Goal: Information Seeking & Learning: Learn about a topic

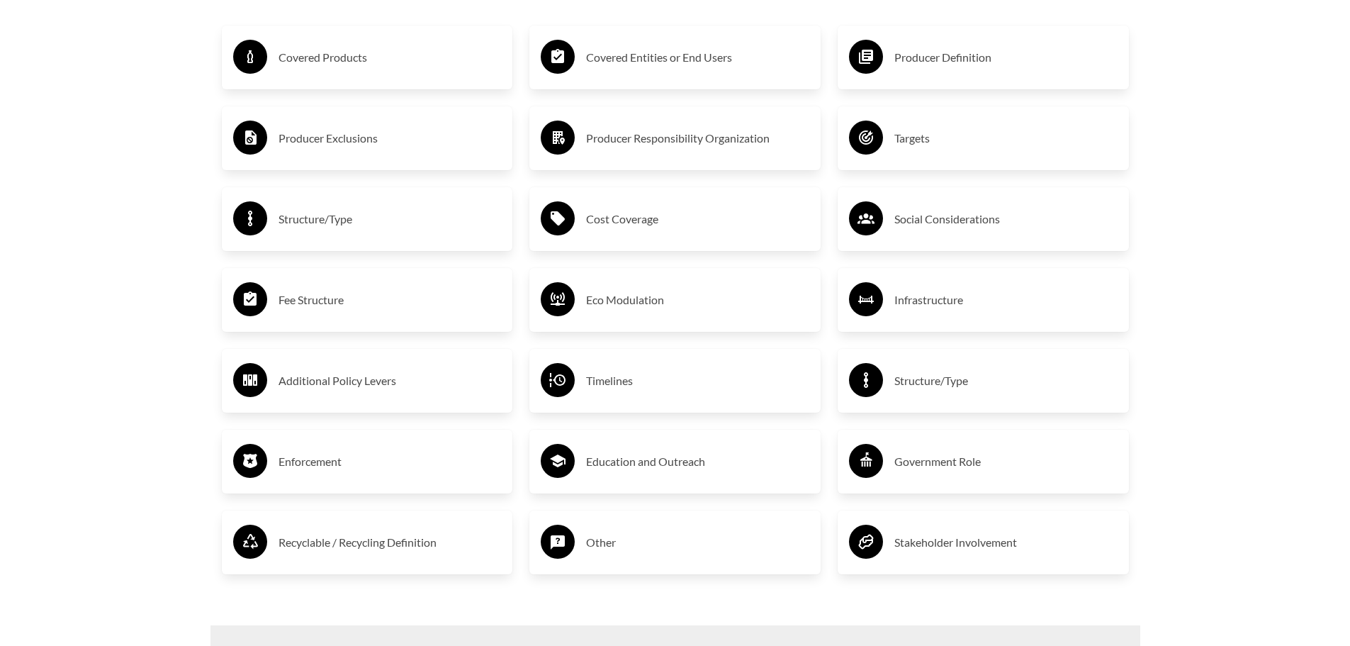
scroll to position [2055, 0]
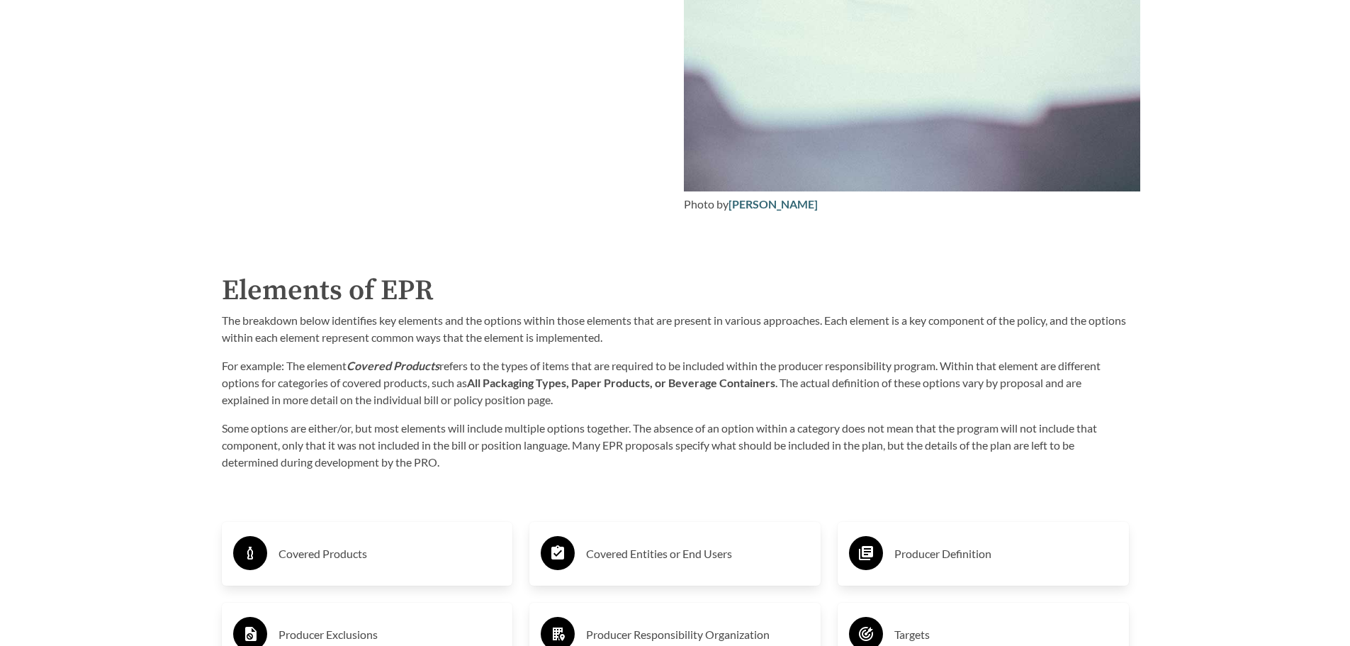
click at [323, 561] on h3 "Covered Products" at bounding box center [390, 553] width 223 height 23
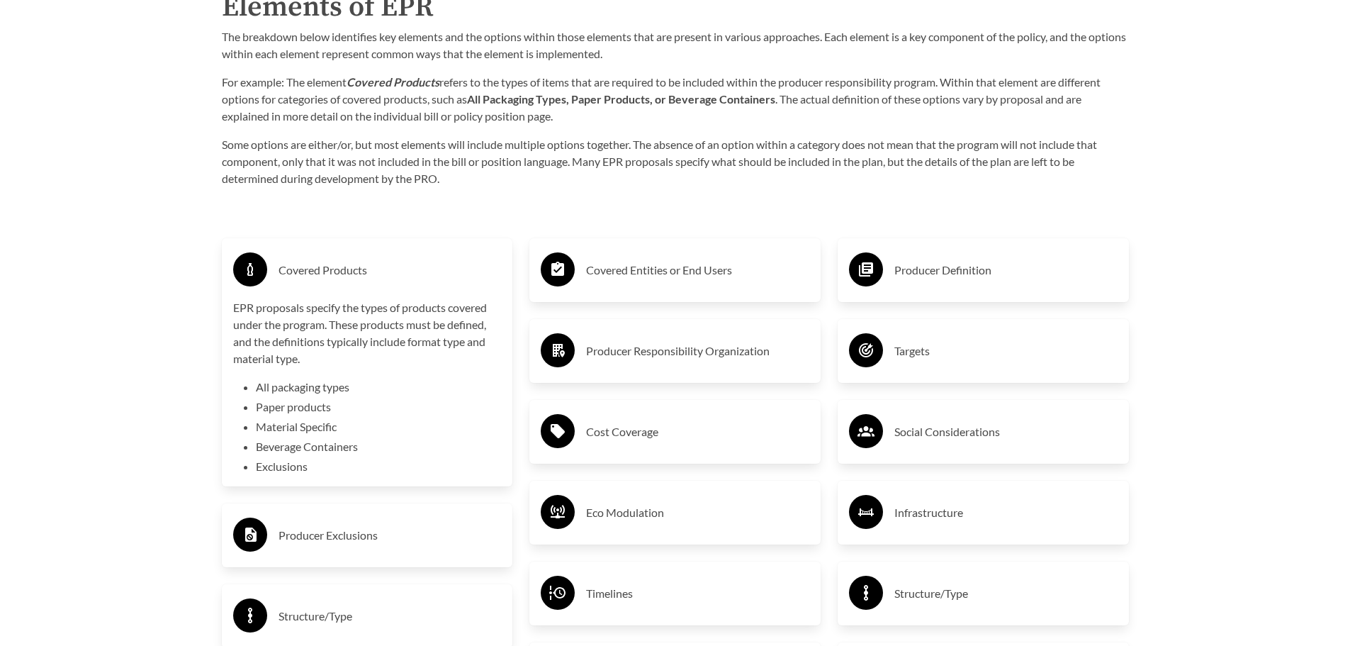
click at [580, 279] on div "Covered Entities or End Users" at bounding box center [675, 269] width 269 height 41
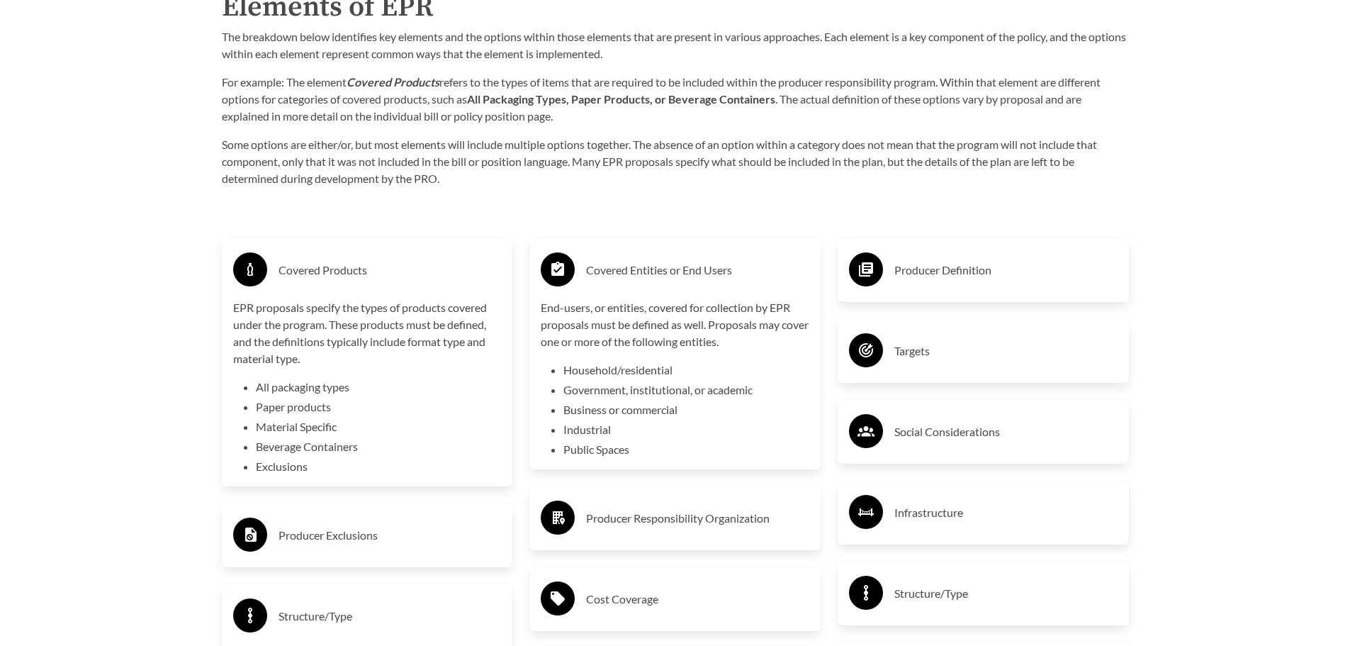
click at [580, 278] on div "Covered Entities or End Users" at bounding box center [675, 269] width 269 height 41
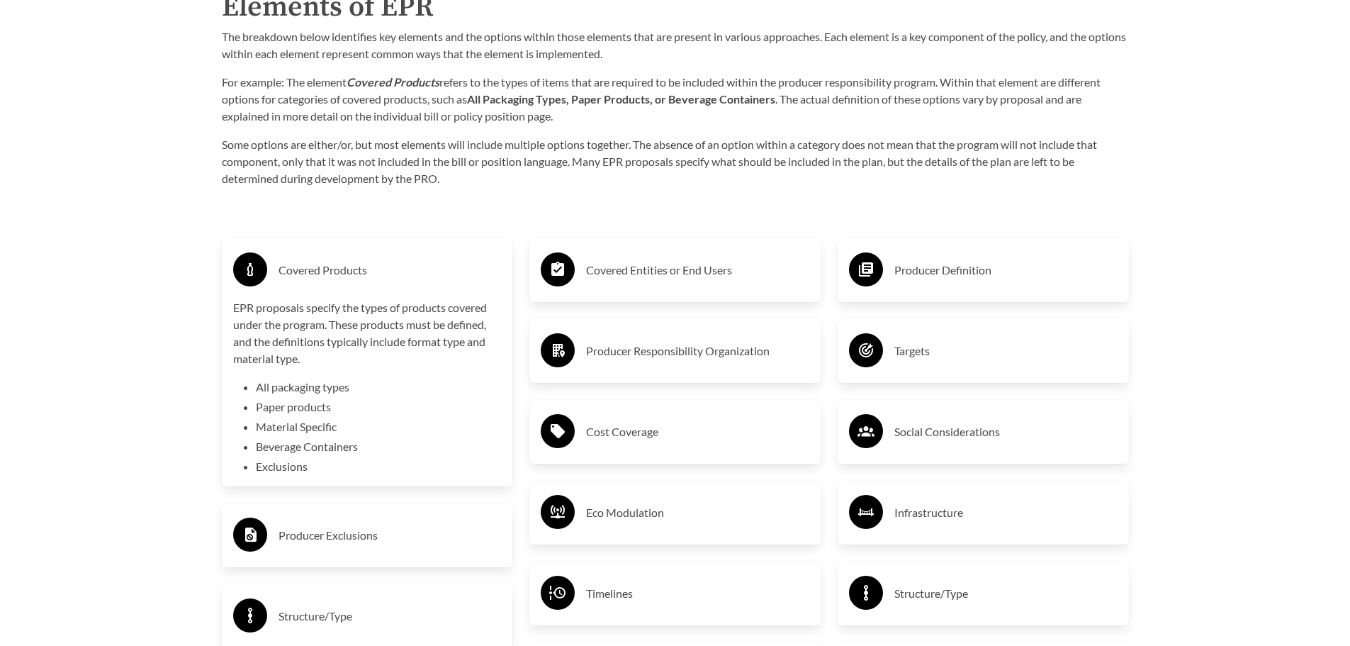
click at [921, 266] on h3 "Producer Definition" at bounding box center [1005, 270] width 223 height 23
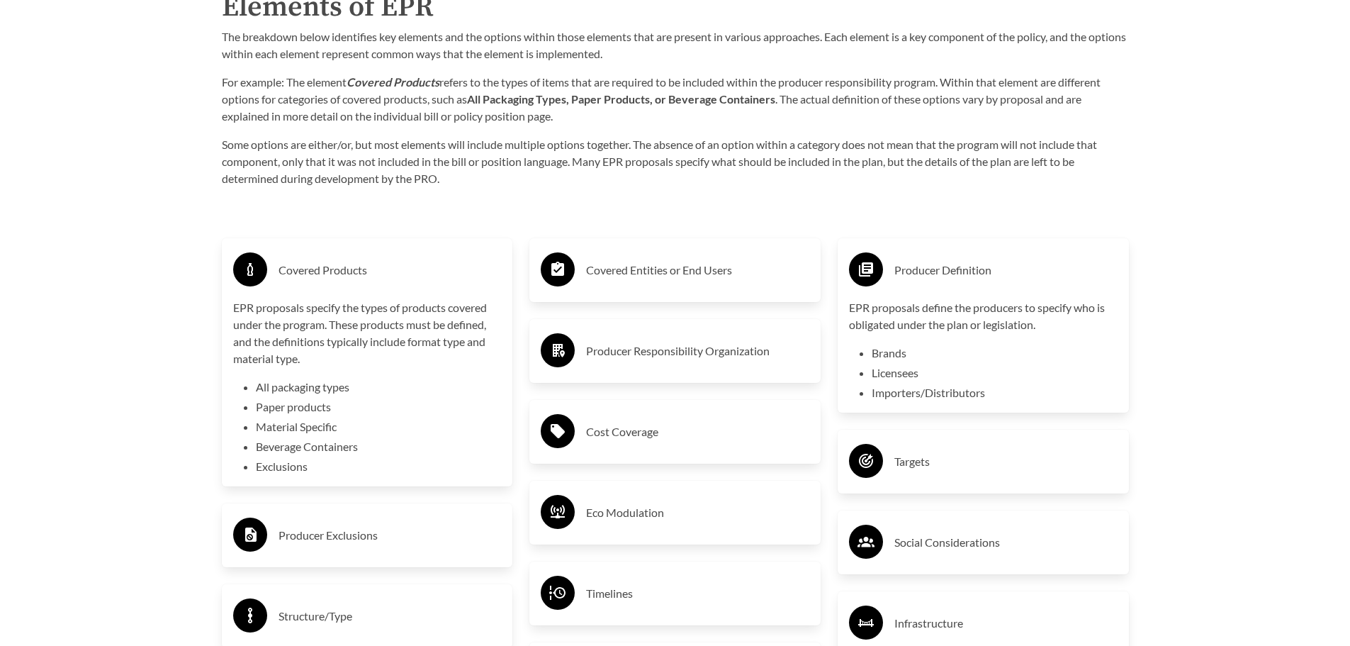
click at [882, 454] on div "Targets" at bounding box center [983, 461] width 269 height 41
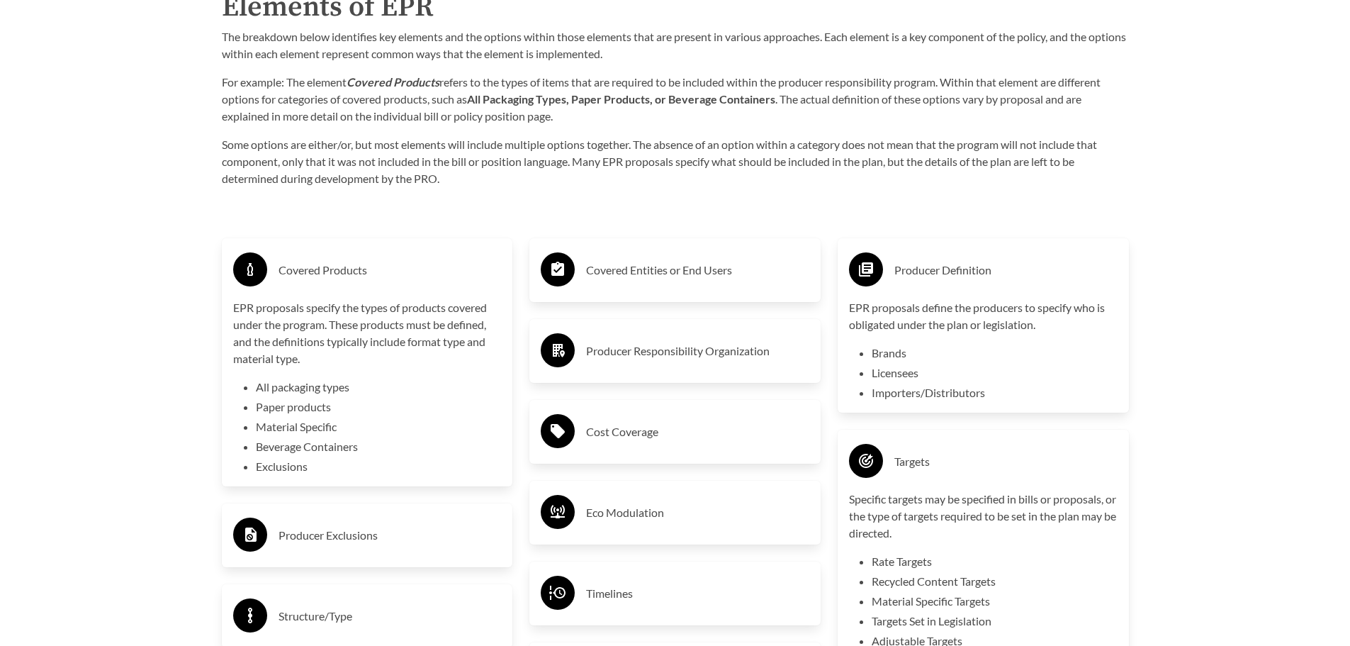
click at [884, 456] on div "Targets" at bounding box center [983, 461] width 269 height 41
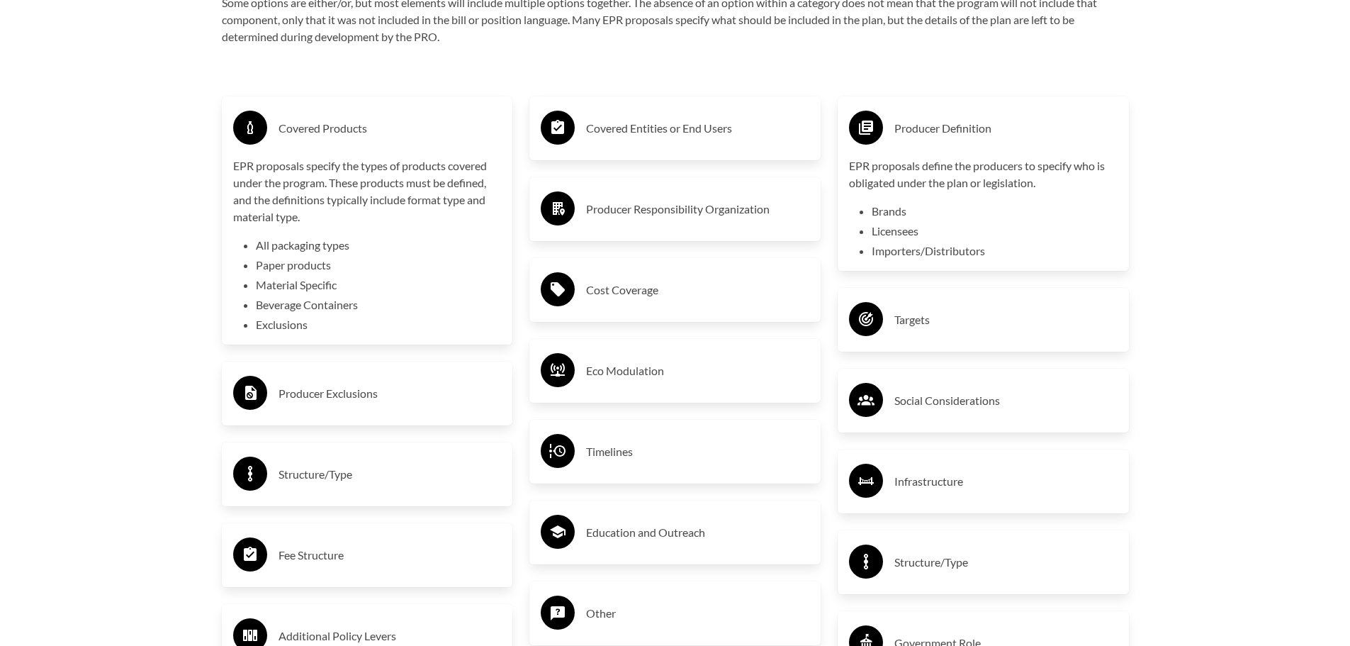
scroll to position [2551, 0]
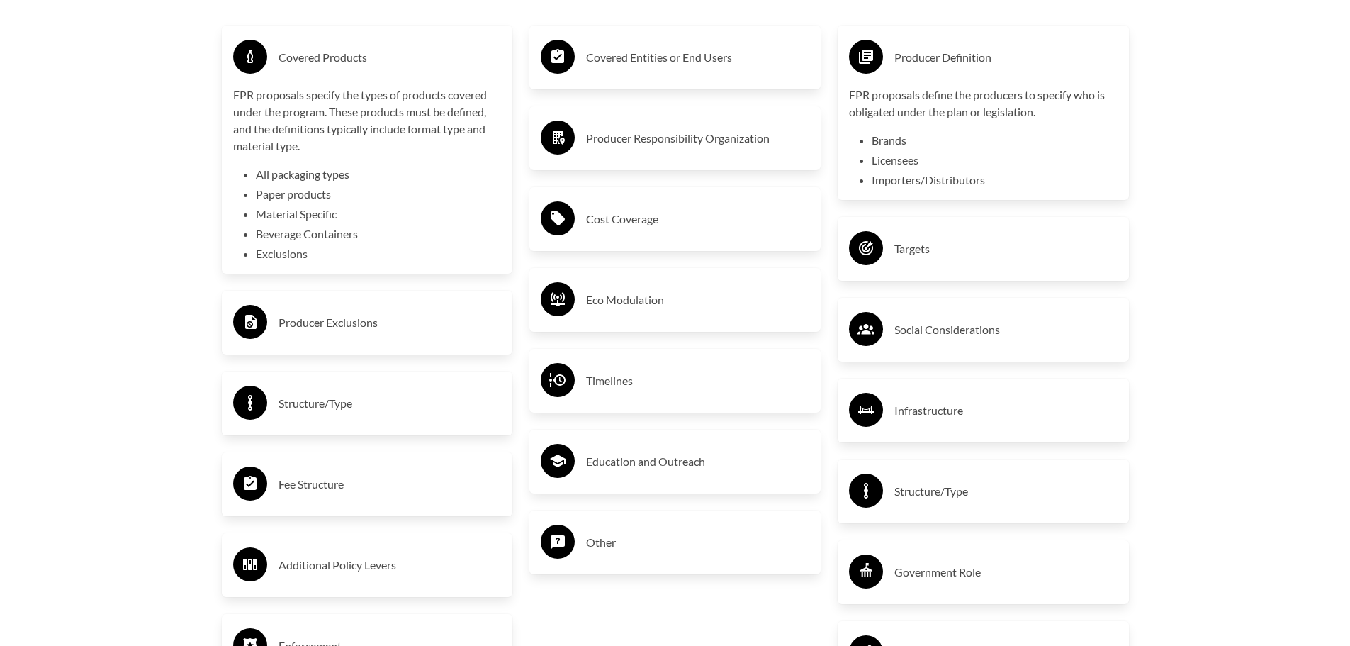
click at [658, 480] on div "Education and Outreach" at bounding box center [675, 461] width 269 height 41
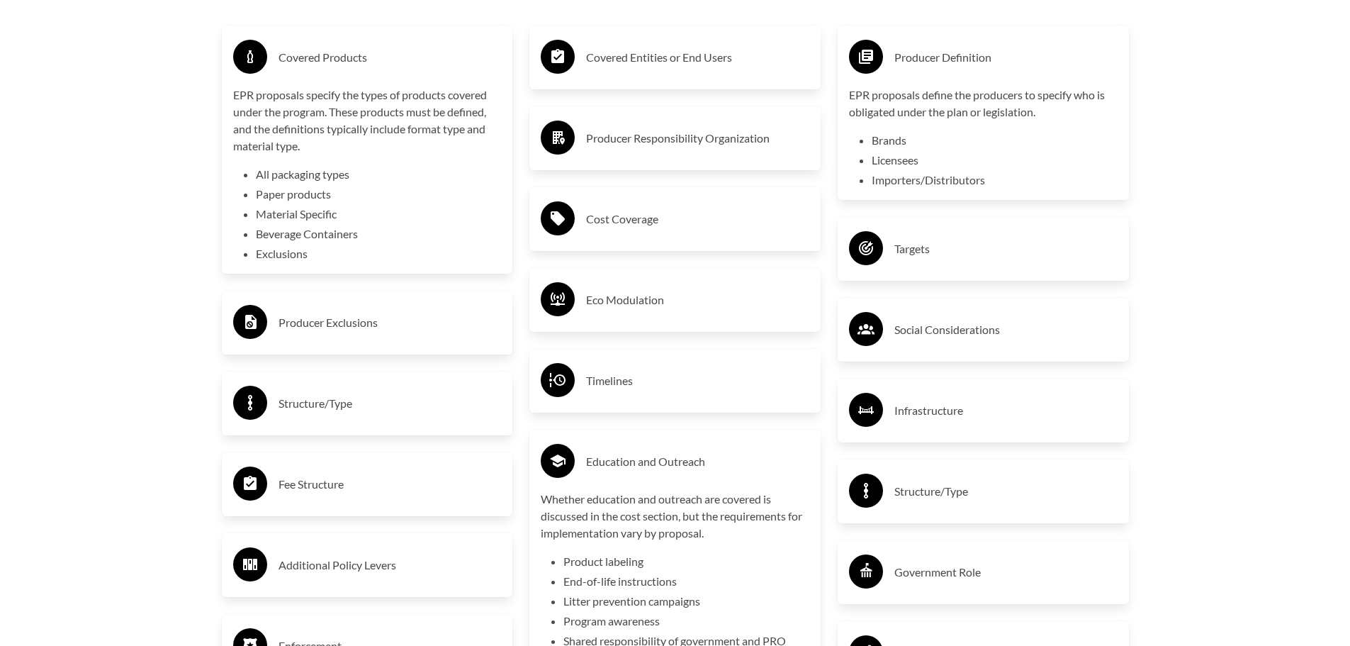
click at [663, 471] on h3 "Education and Outreach" at bounding box center [697, 461] width 223 height 23
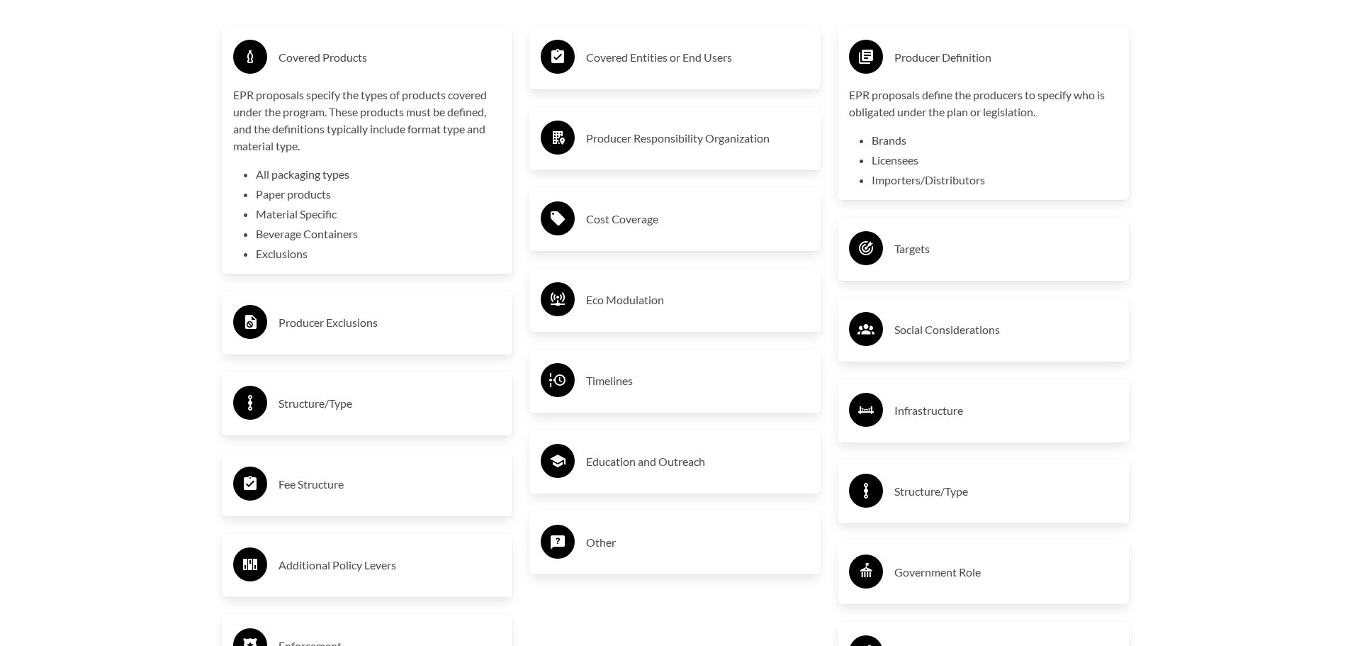
click at [444, 558] on h3 "Additional Policy Levers" at bounding box center [390, 564] width 223 height 23
click at [443, 558] on h3 "Additional Policy Levers" at bounding box center [390, 564] width 223 height 23
click at [420, 501] on div "Fee Structure" at bounding box center [367, 483] width 269 height 41
click at [422, 493] on h3 "Fee Structure" at bounding box center [390, 484] width 223 height 23
click at [447, 415] on h3 "Structure/Type" at bounding box center [390, 403] width 223 height 23
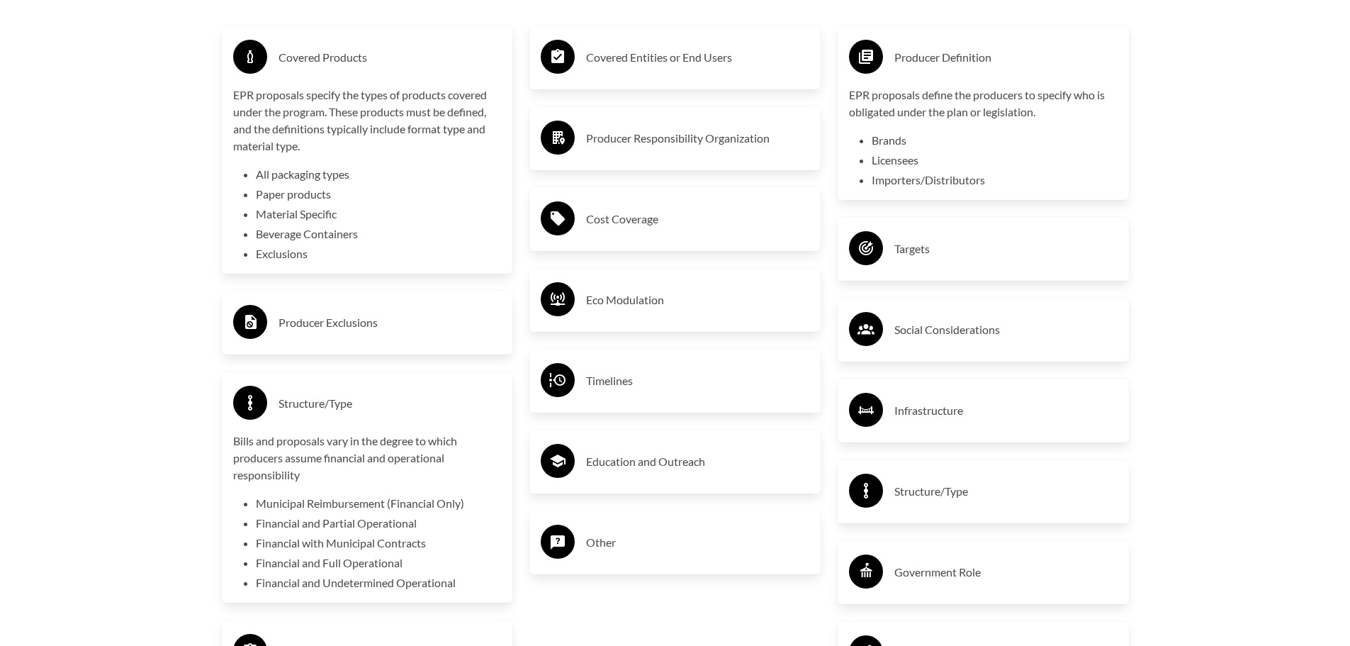
click at [434, 334] on h3 "Producer Exclusions" at bounding box center [390, 322] width 223 height 23
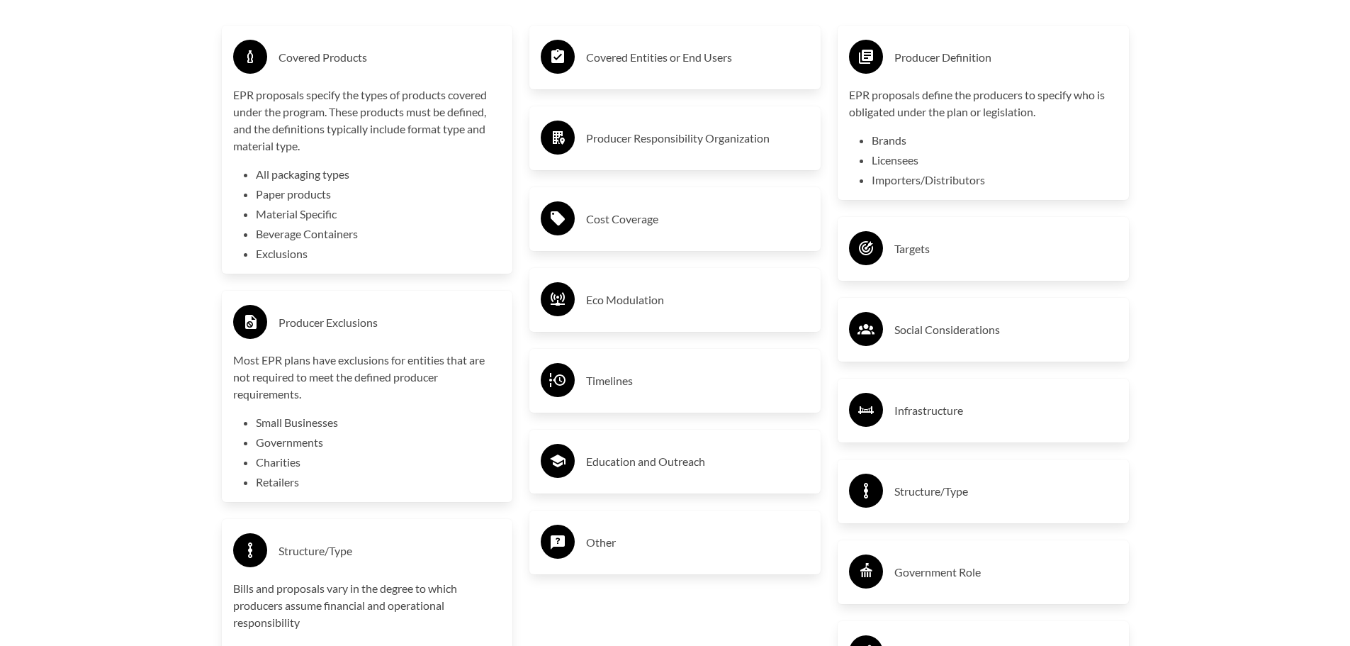
click at [434, 334] on h3 "Producer Exclusions" at bounding box center [390, 322] width 223 height 23
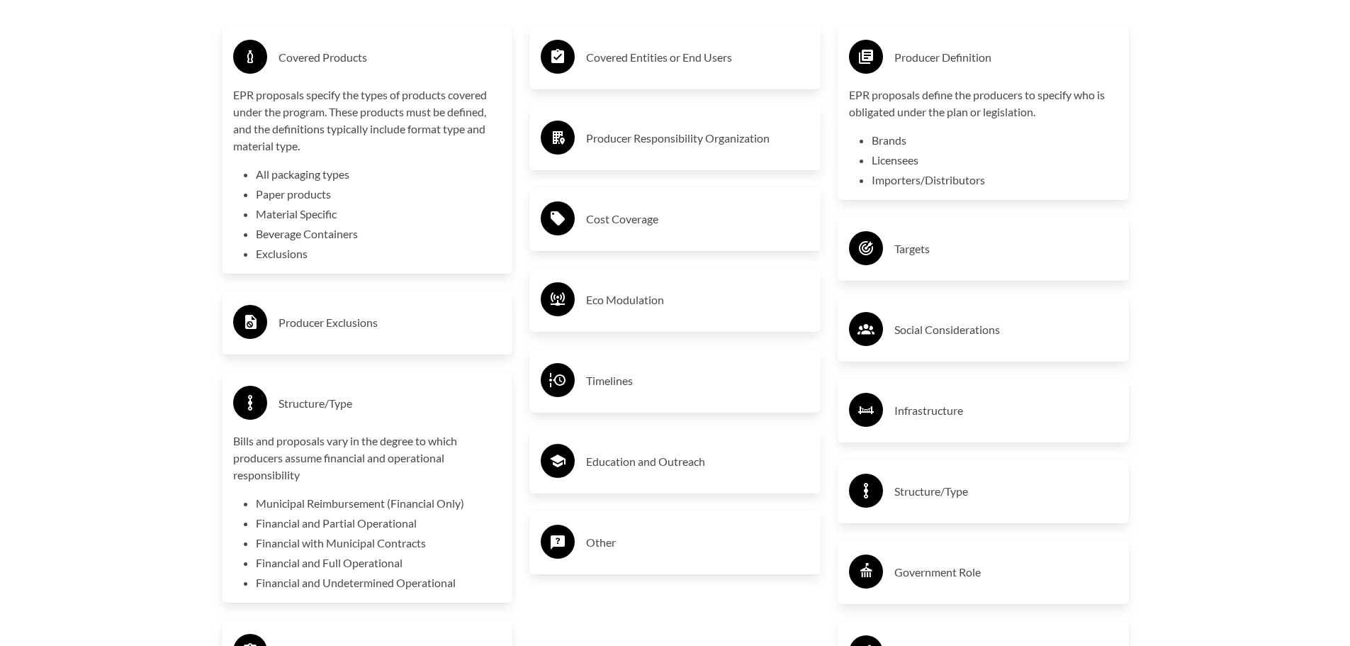
click at [434, 334] on h3 "Producer Exclusions" at bounding box center [390, 322] width 223 height 23
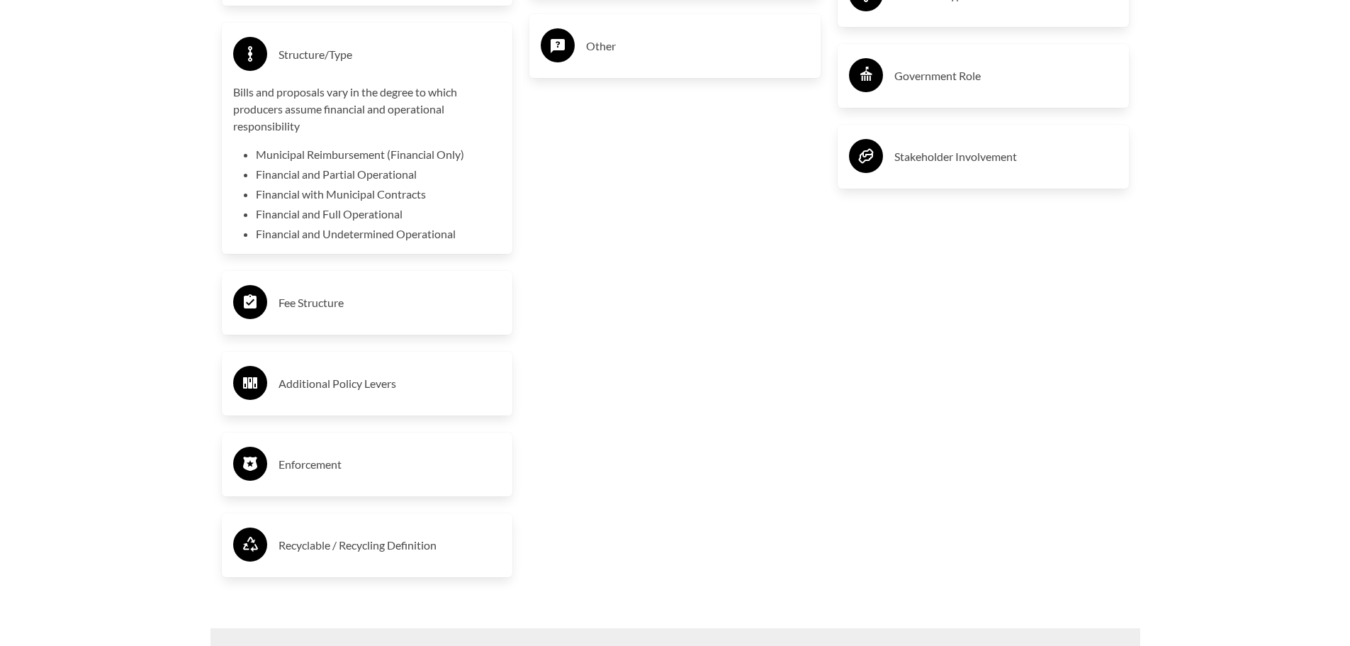
scroll to position [3118, 0]
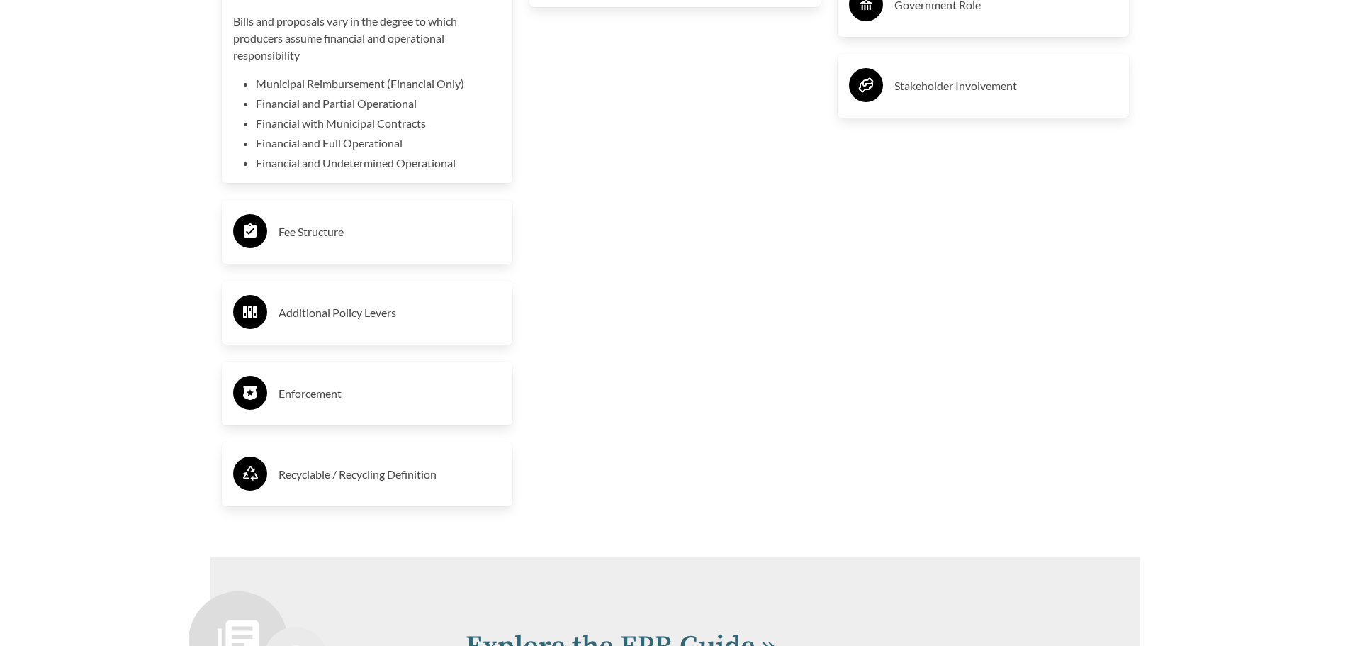
click at [431, 405] on h3 "Enforcement" at bounding box center [390, 393] width 223 height 23
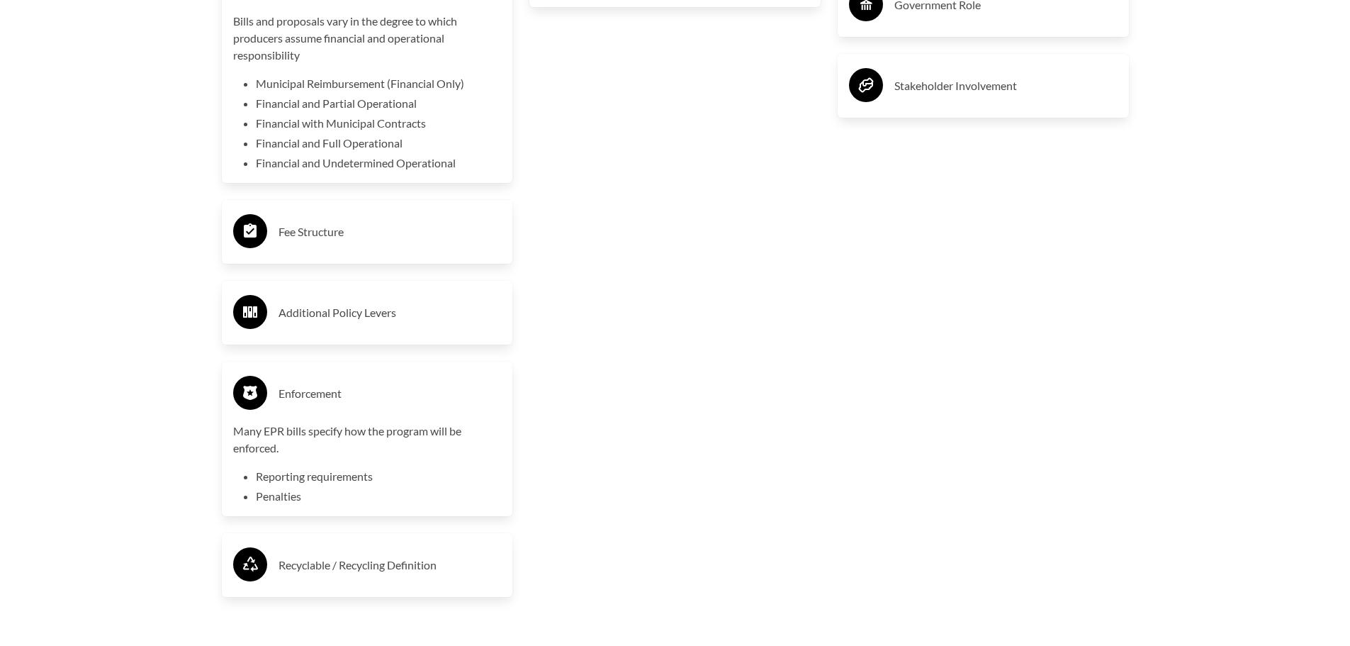
click at [431, 405] on h3 "Enforcement" at bounding box center [390, 393] width 223 height 23
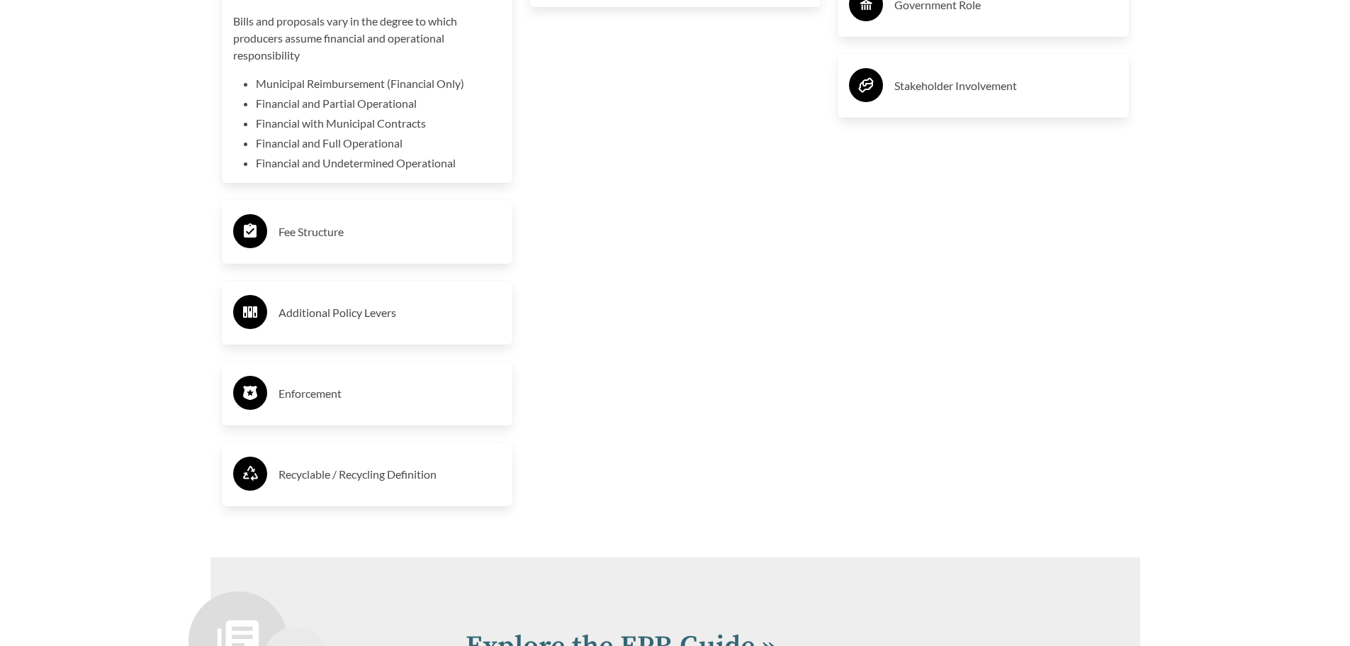
click at [426, 473] on h3 "Recyclable / Recycling Definition" at bounding box center [390, 474] width 223 height 23
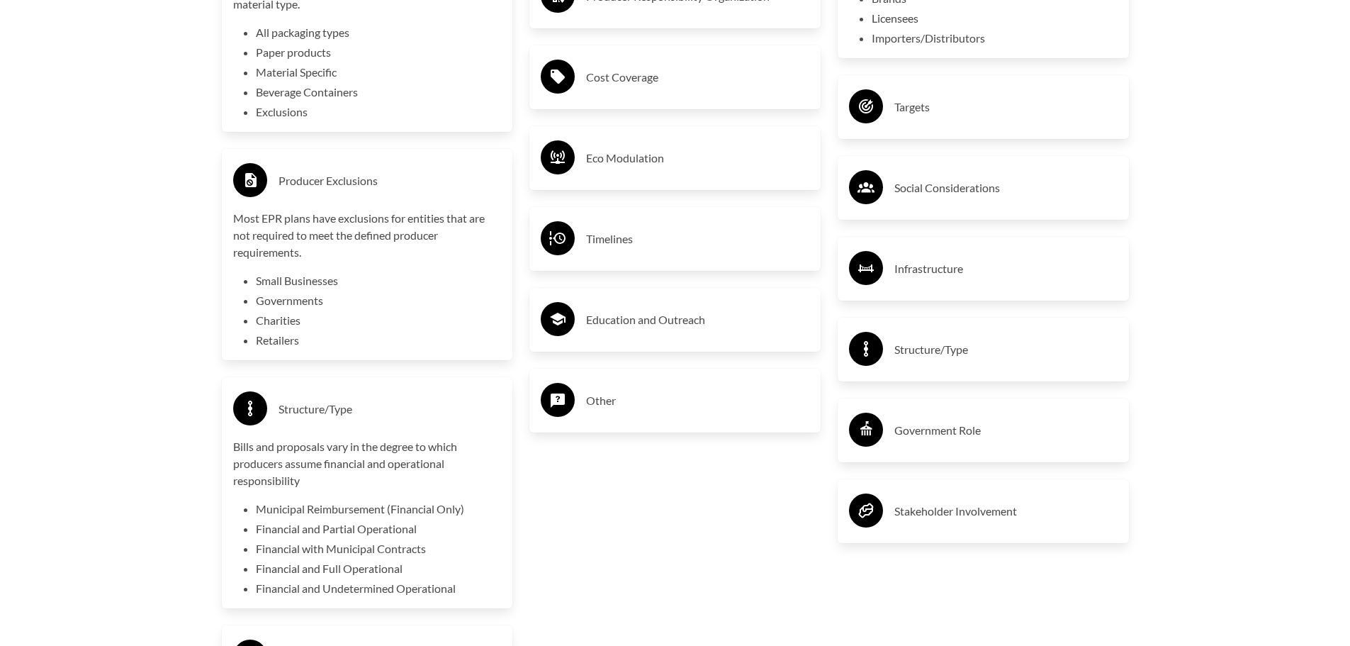
scroll to position [2480, 0]
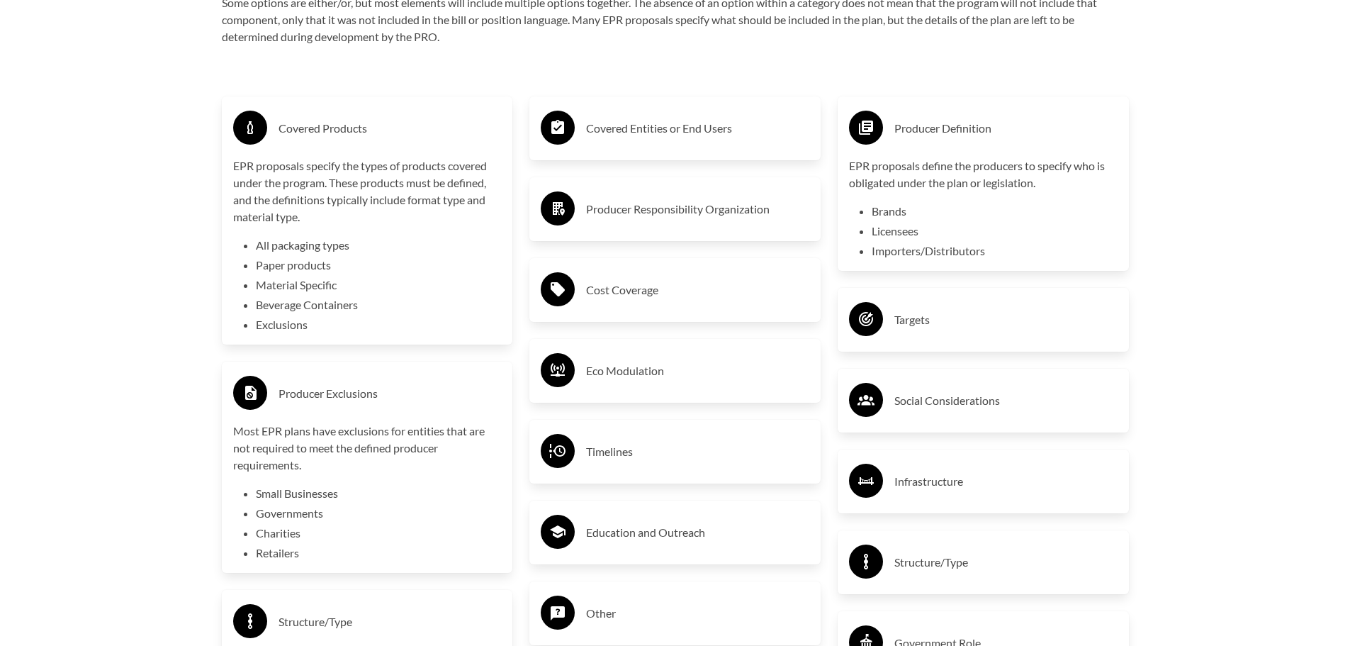
click at [921, 338] on div "Targets" at bounding box center [983, 319] width 269 height 41
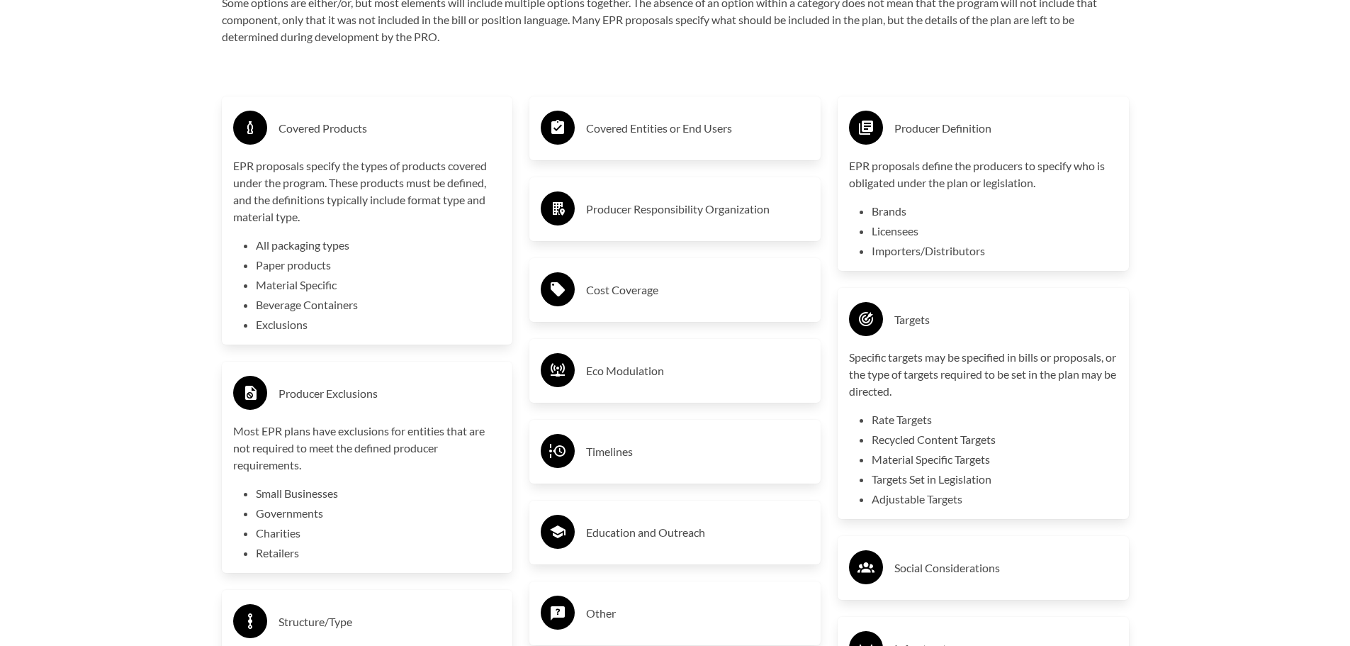
click at [921, 338] on div "Targets" at bounding box center [983, 319] width 269 height 41
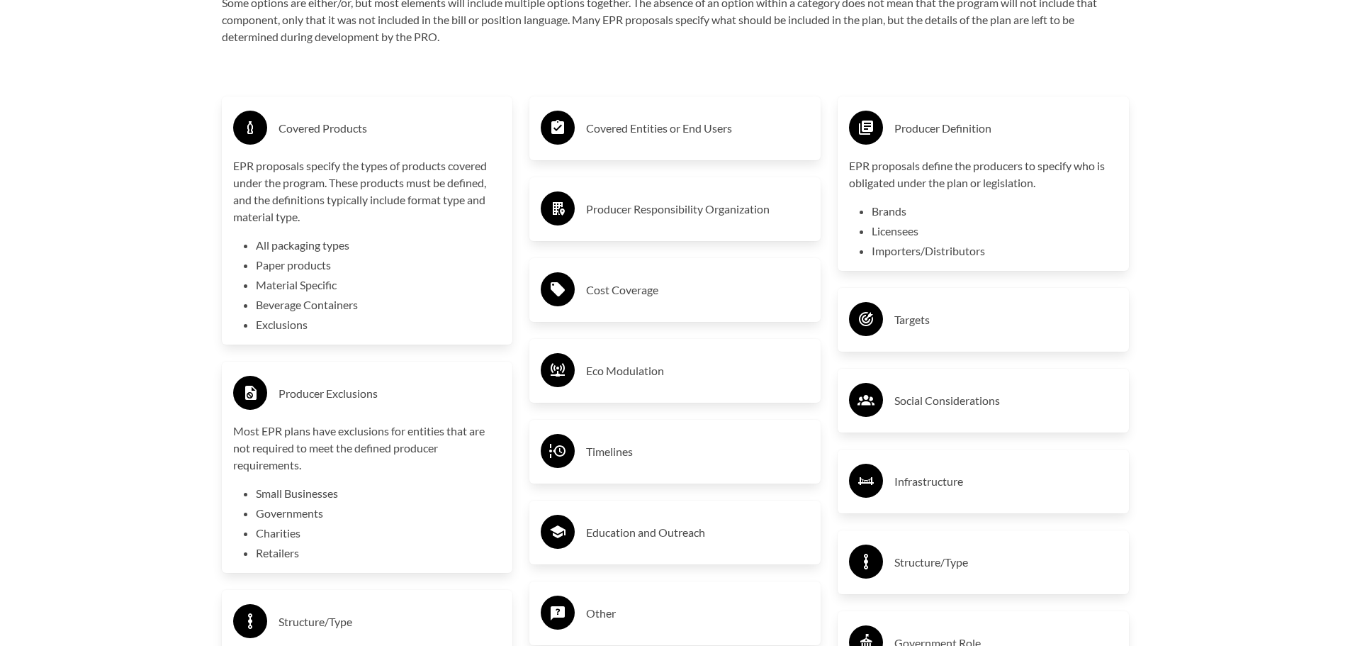
click at [585, 122] on div "Covered Entities or End Users" at bounding box center [675, 128] width 269 height 41
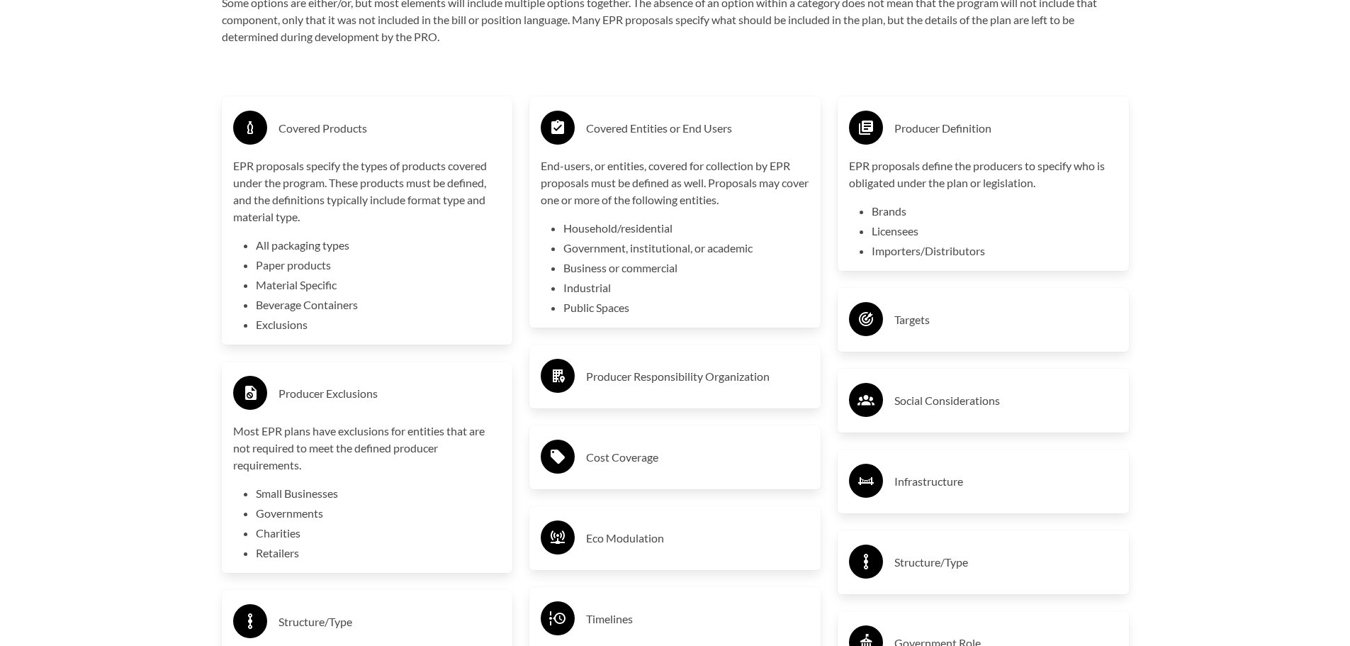
click at [680, 464] on h3 "Cost Coverage" at bounding box center [697, 457] width 223 height 23
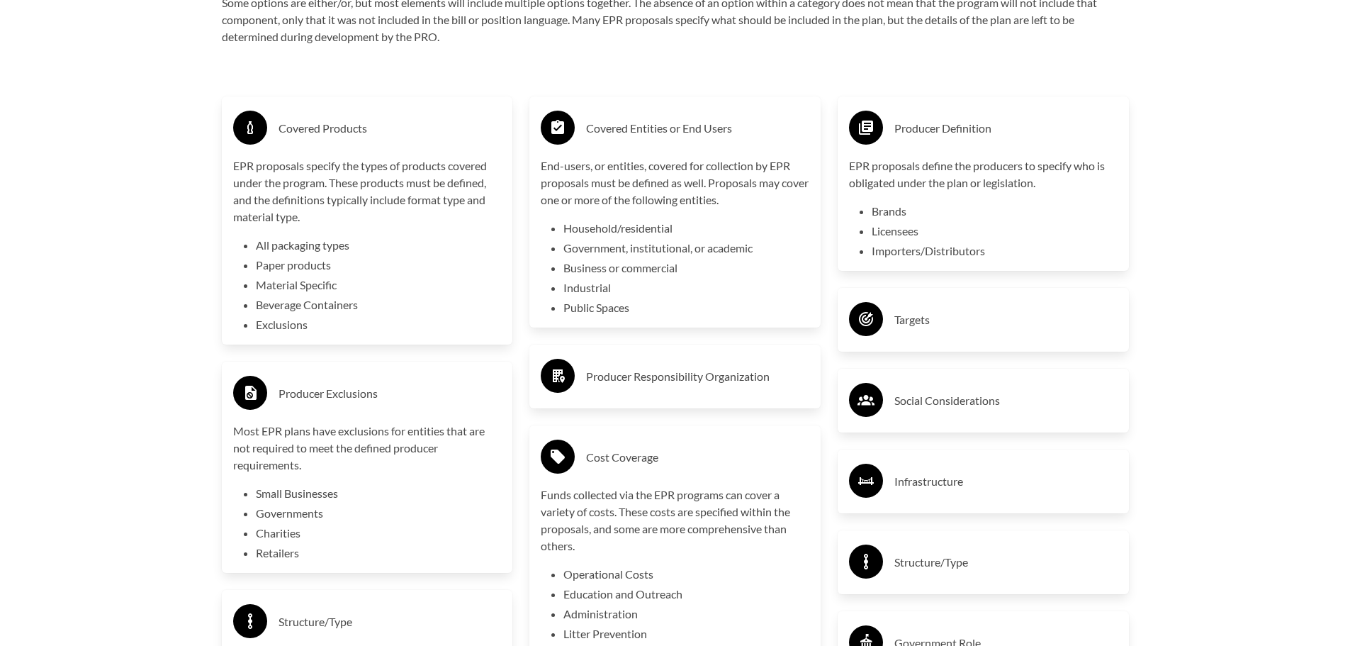
scroll to position [2622, 0]
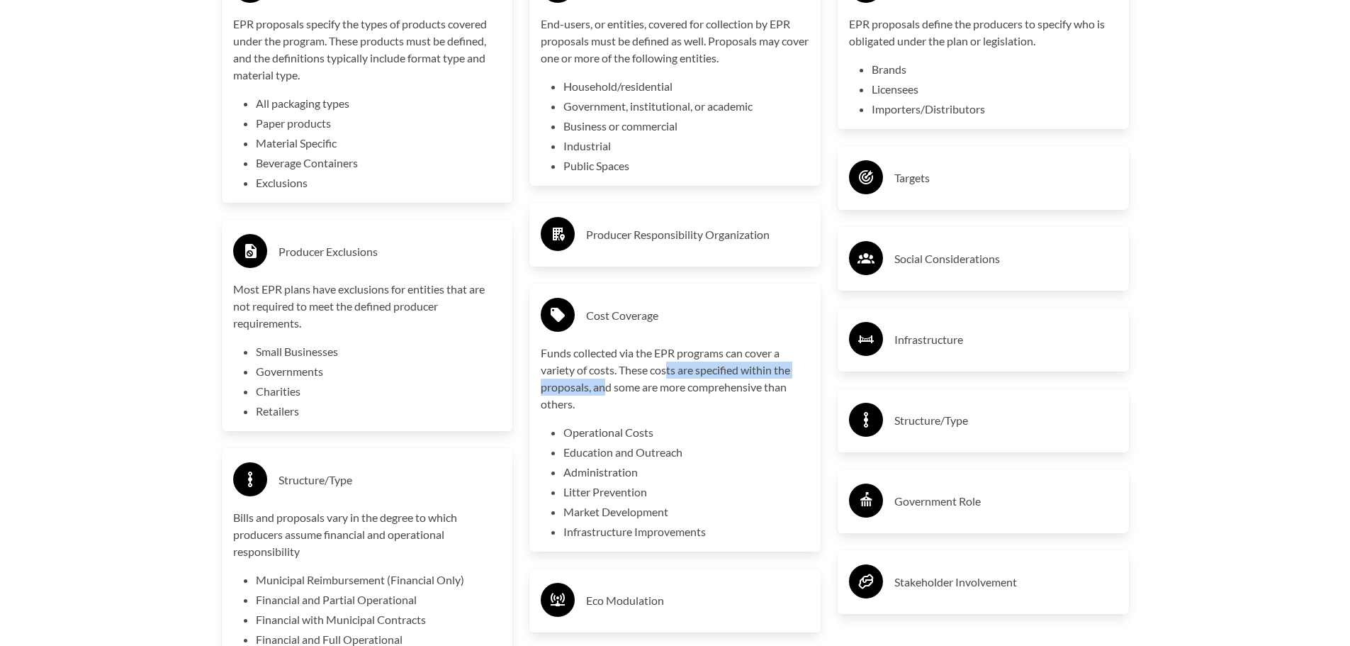
drag, startPoint x: 668, startPoint y: 371, endPoint x: 608, endPoint y: 397, distance: 65.4
click at [608, 397] on p "Funds collected via the EPR programs can cover a variety of costs. These costs …" at bounding box center [675, 378] width 269 height 68
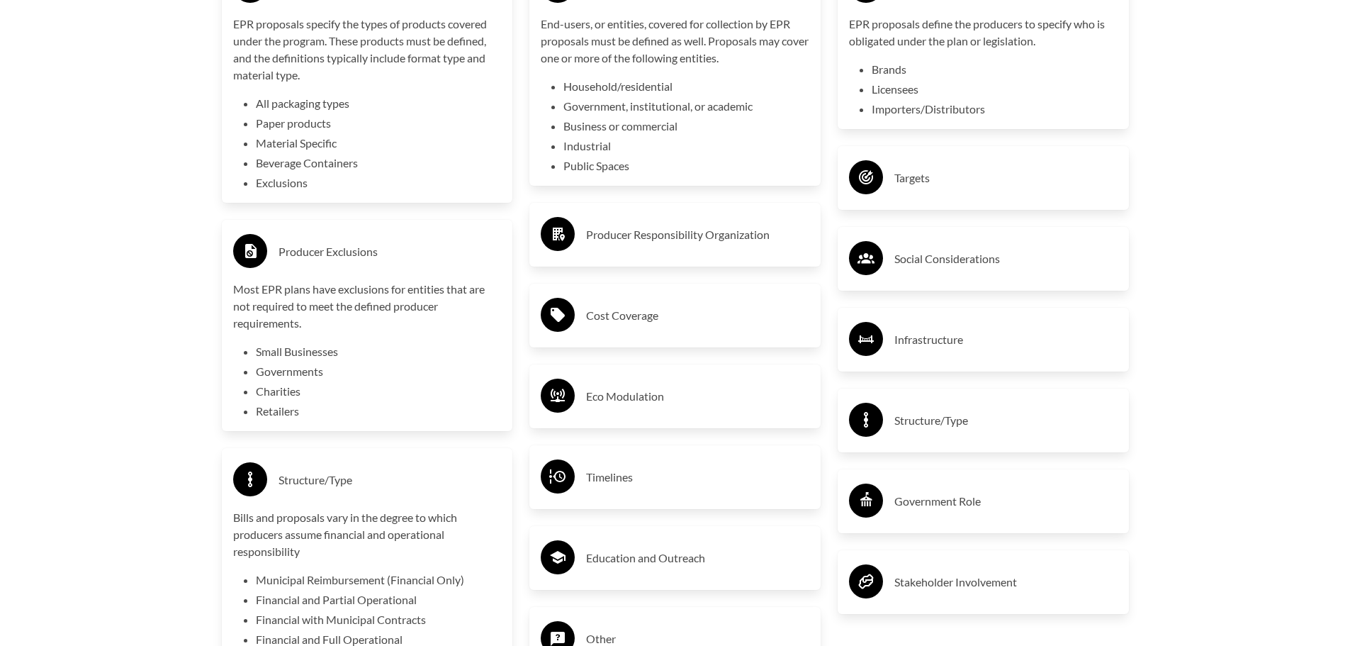
click at [622, 327] on h3 "Cost Coverage" at bounding box center [697, 315] width 223 height 23
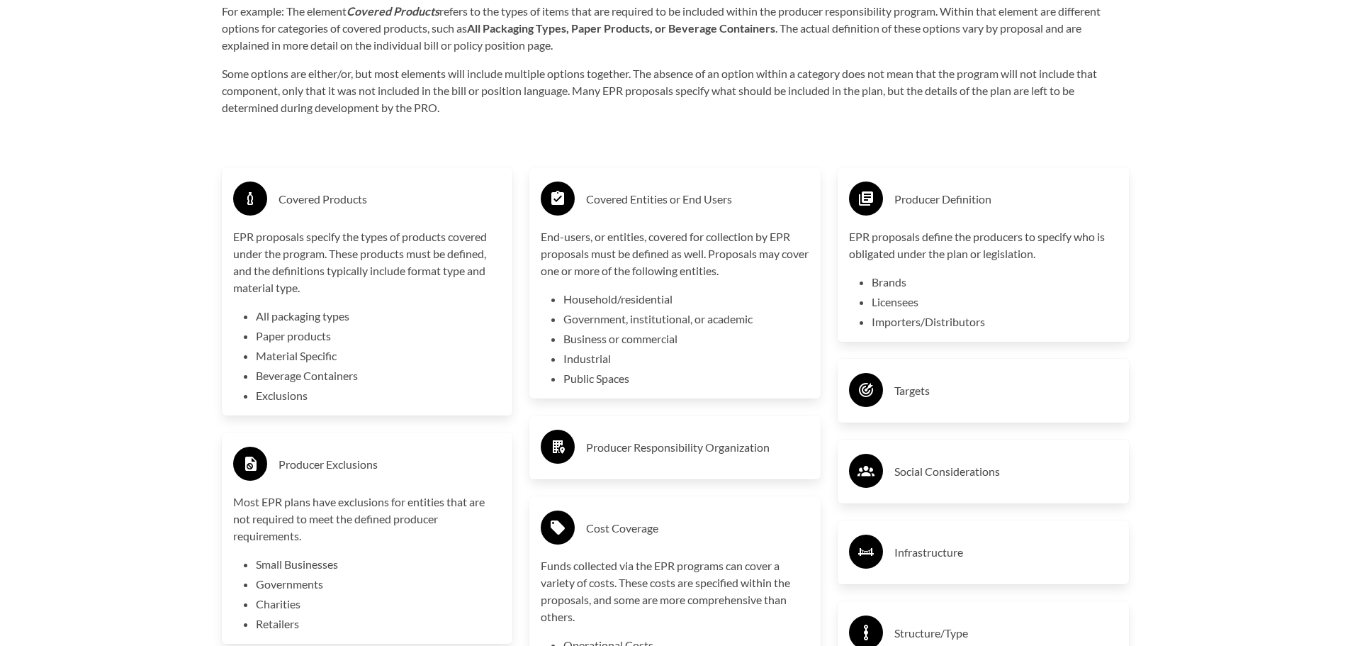
scroll to position [2480, 0]
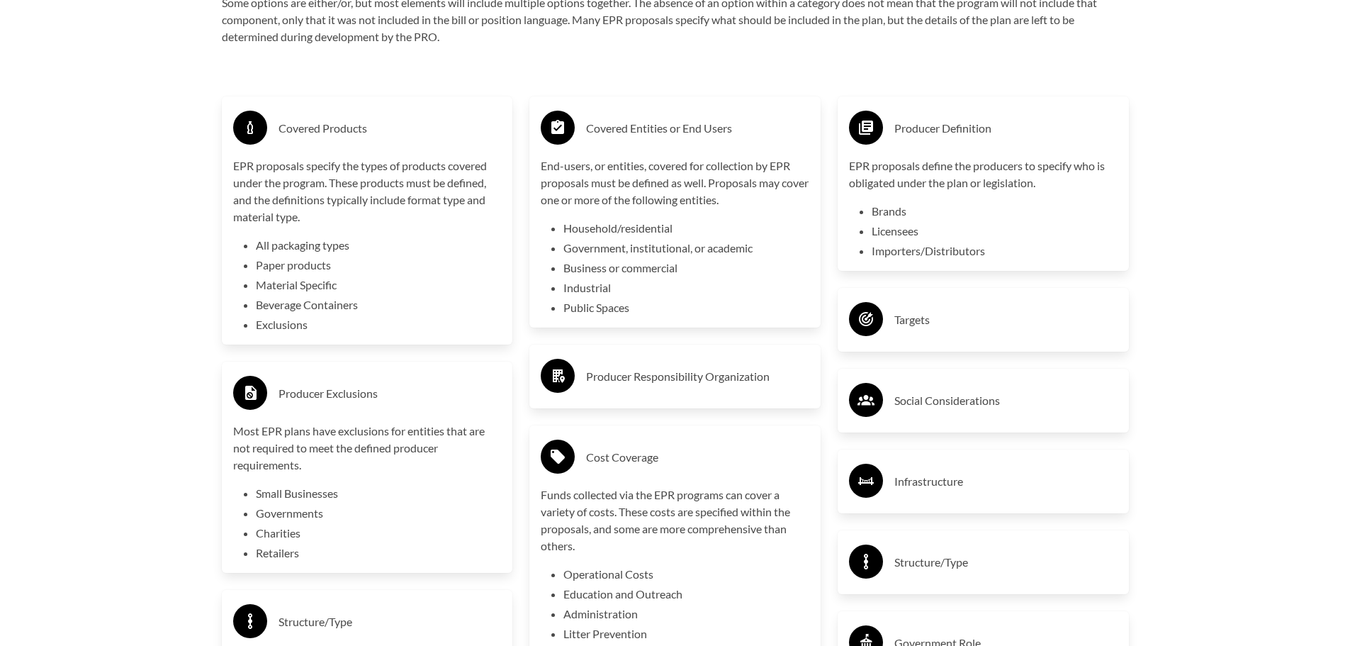
click at [918, 336] on div "Targets" at bounding box center [983, 319] width 269 height 41
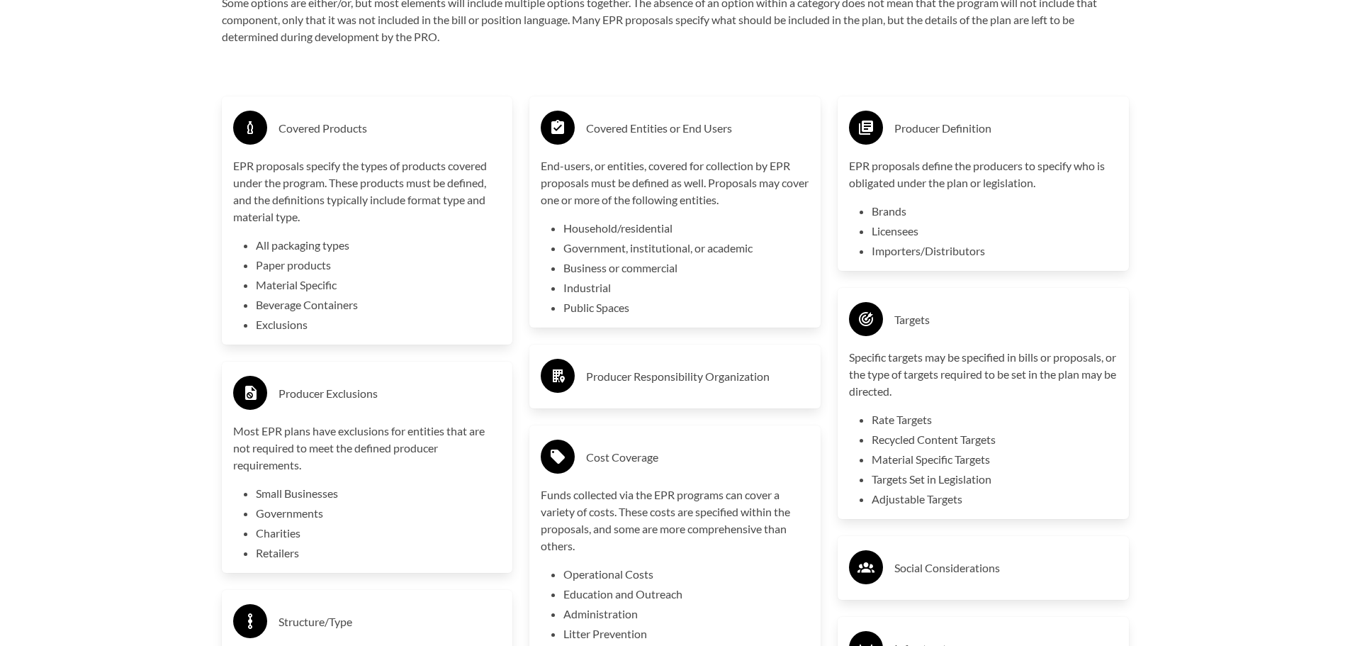
scroll to position [2551, 0]
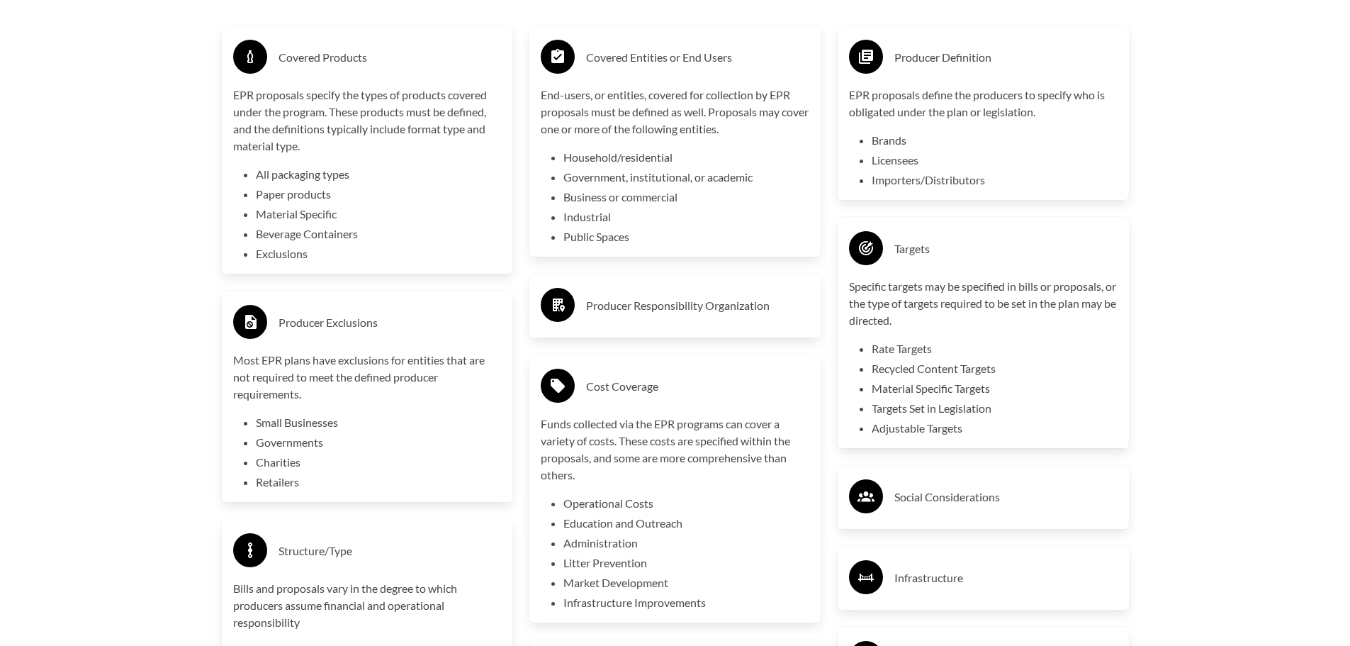
click at [970, 493] on h3 "Social Considerations" at bounding box center [1005, 496] width 223 height 23
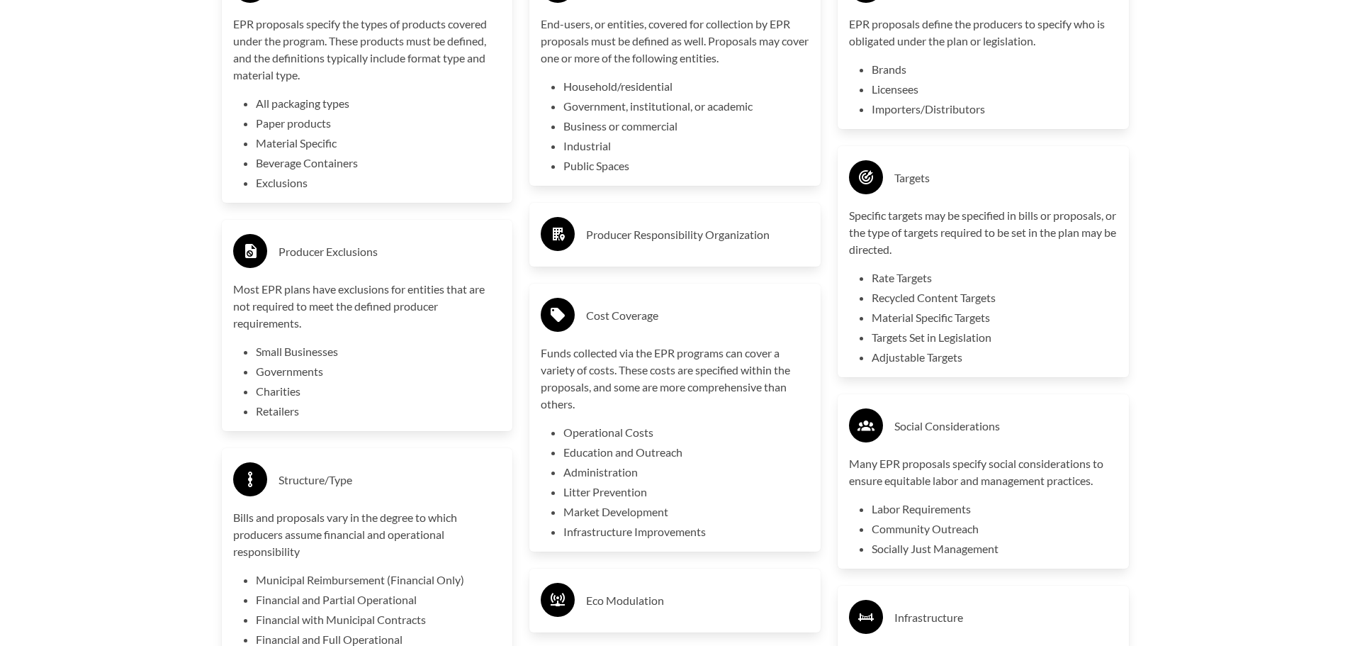
scroll to position [2764, 0]
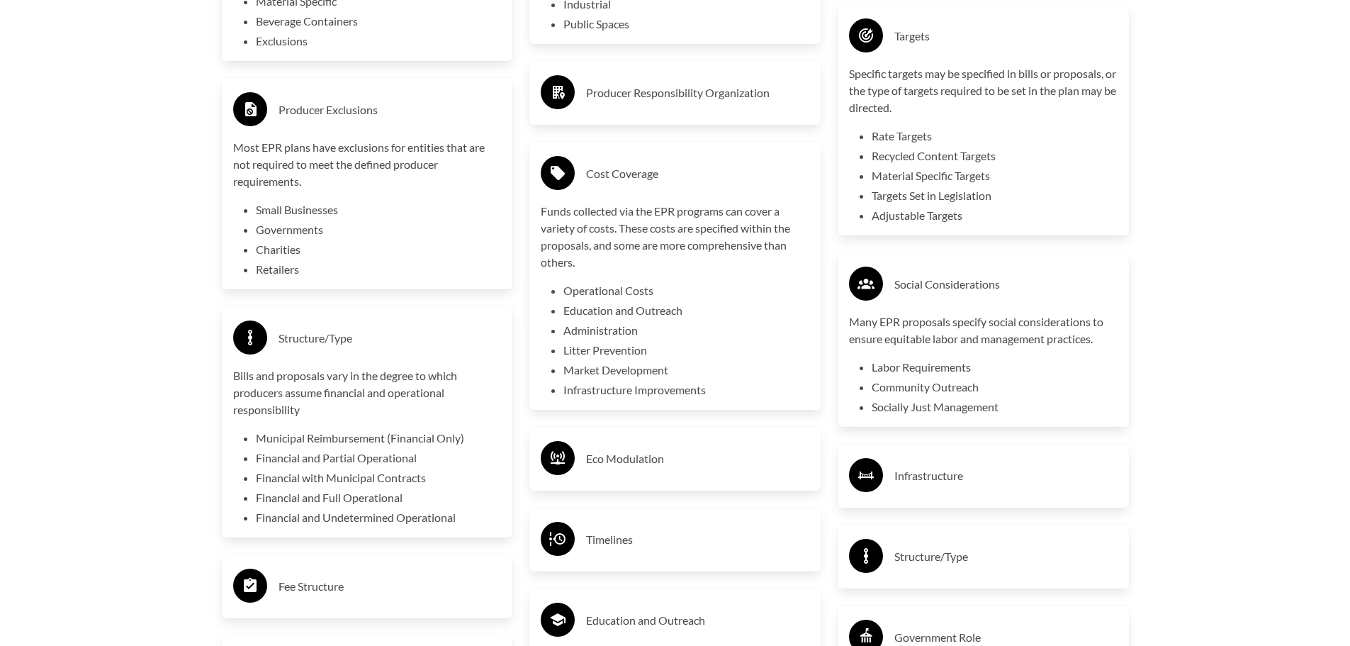
click at [969, 479] on h3 "Infrastructure" at bounding box center [1005, 475] width 223 height 23
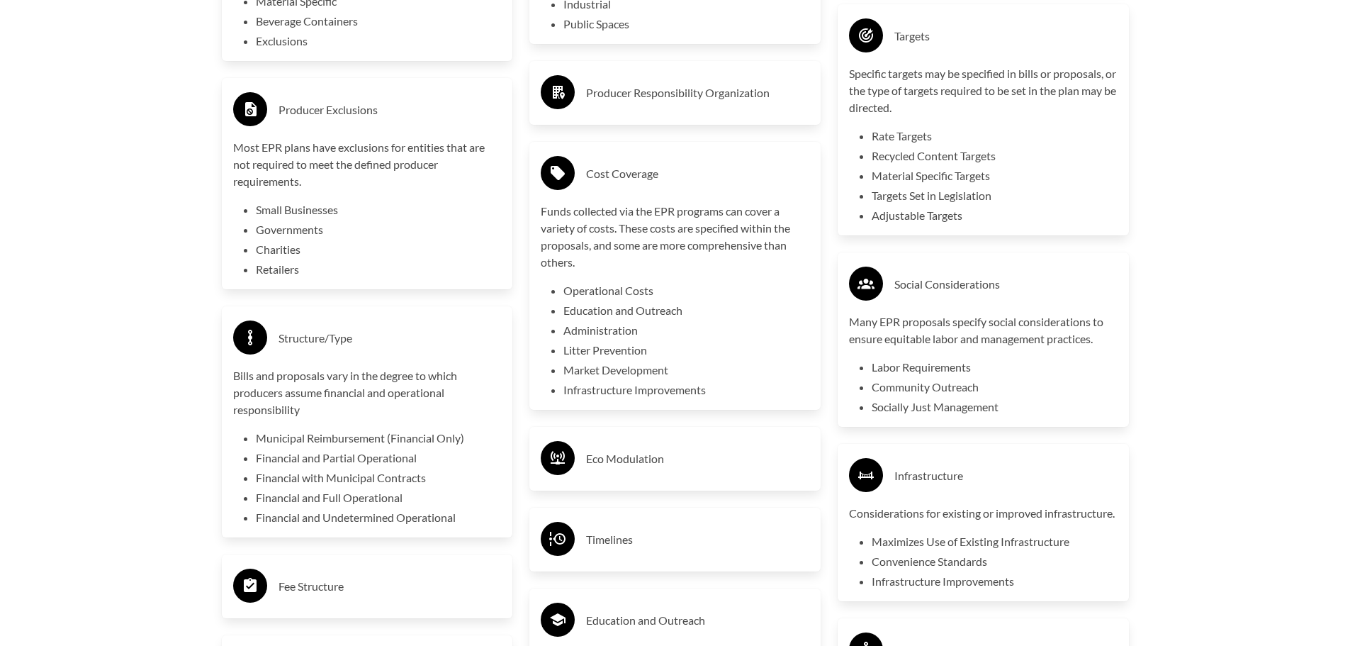
click at [969, 479] on h3 "Infrastructure" at bounding box center [1005, 475] width 223 height 23
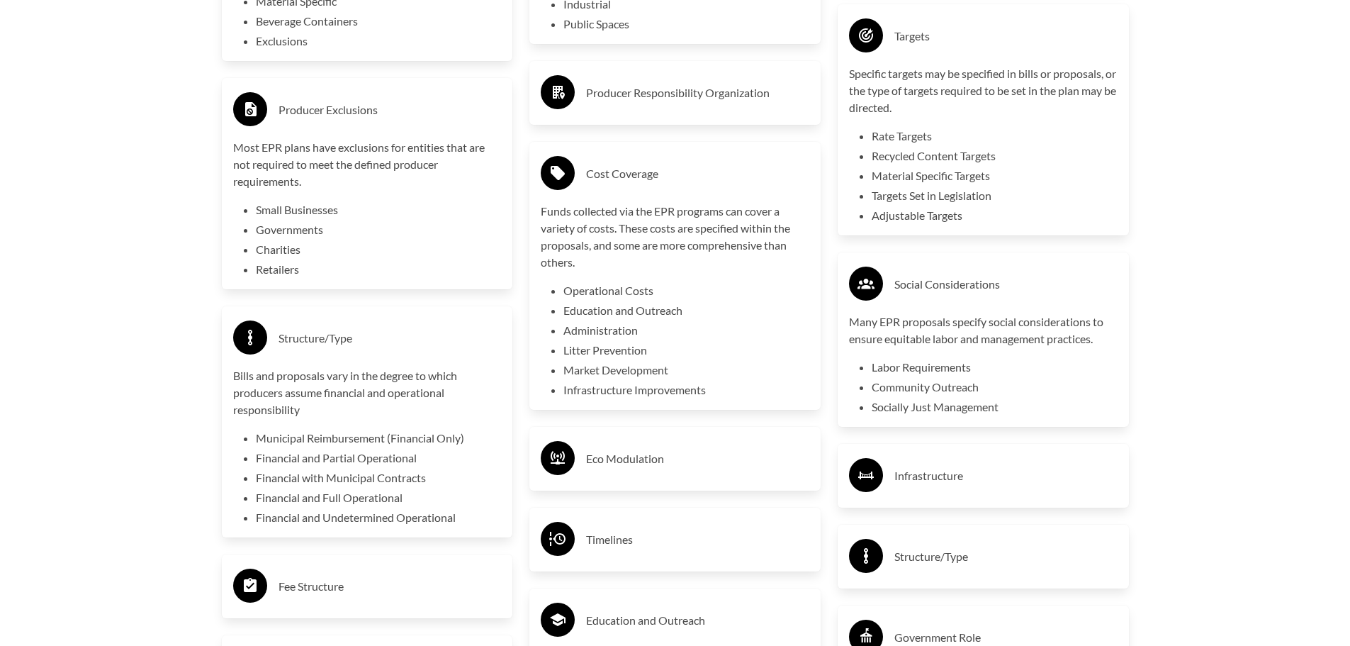
scroll to position [2835, 0]
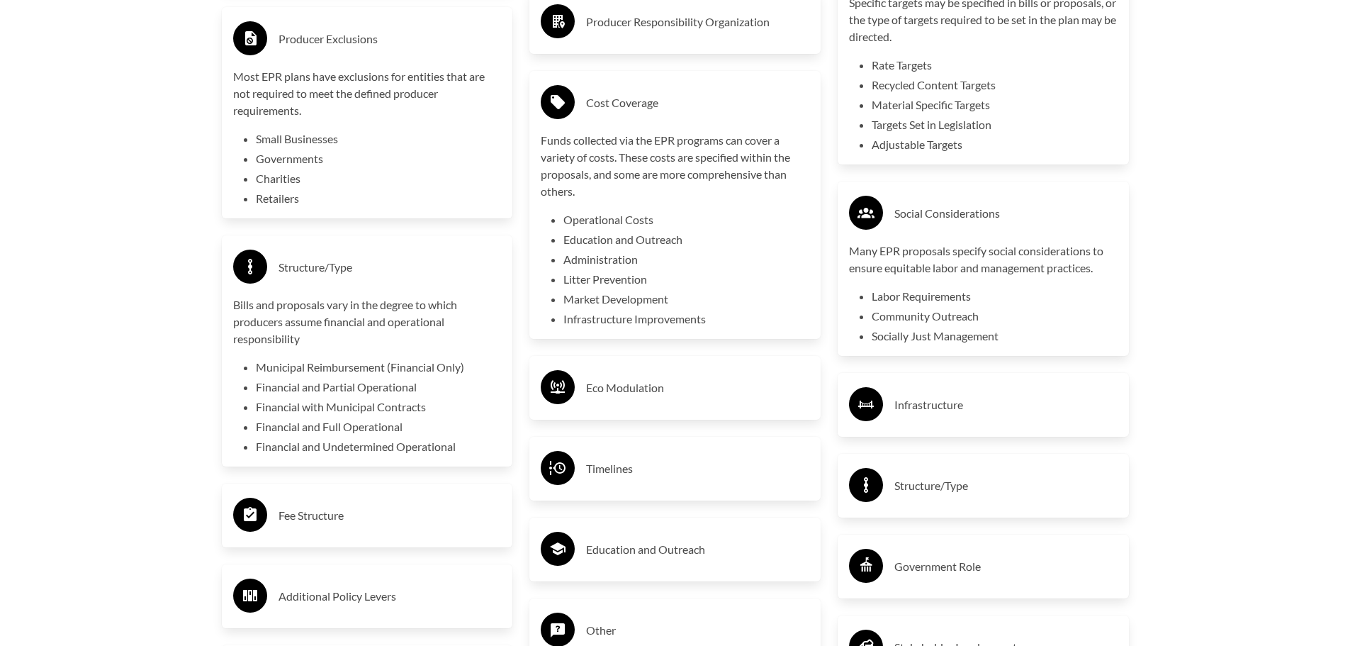
click at [969, 479] on h3 "Structure/Type" at bounding box center [1005, 485] width 223 height 23
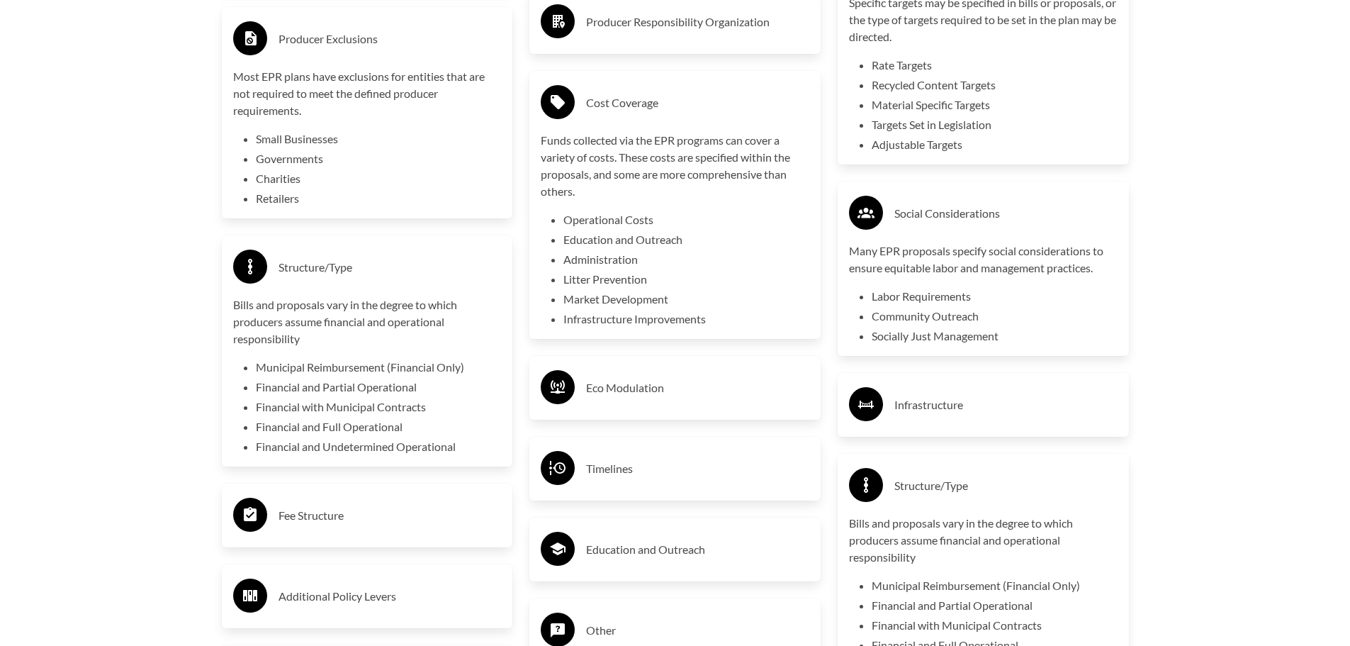
click at [969, 479] on h3 "Structure/Type" at bounding box center [1005, 485] width 223 height 23
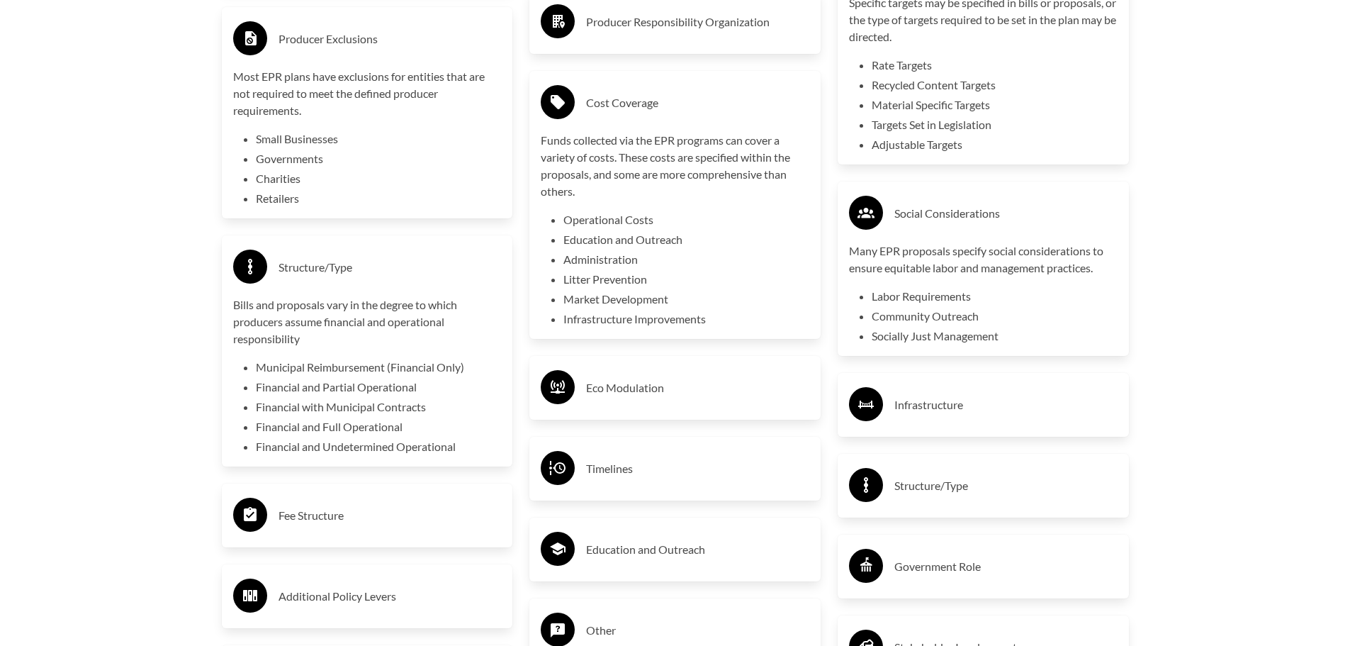
click at [960, 568] on h3 "Government Role" at bounding box center [1005, 566] width 223 height 23
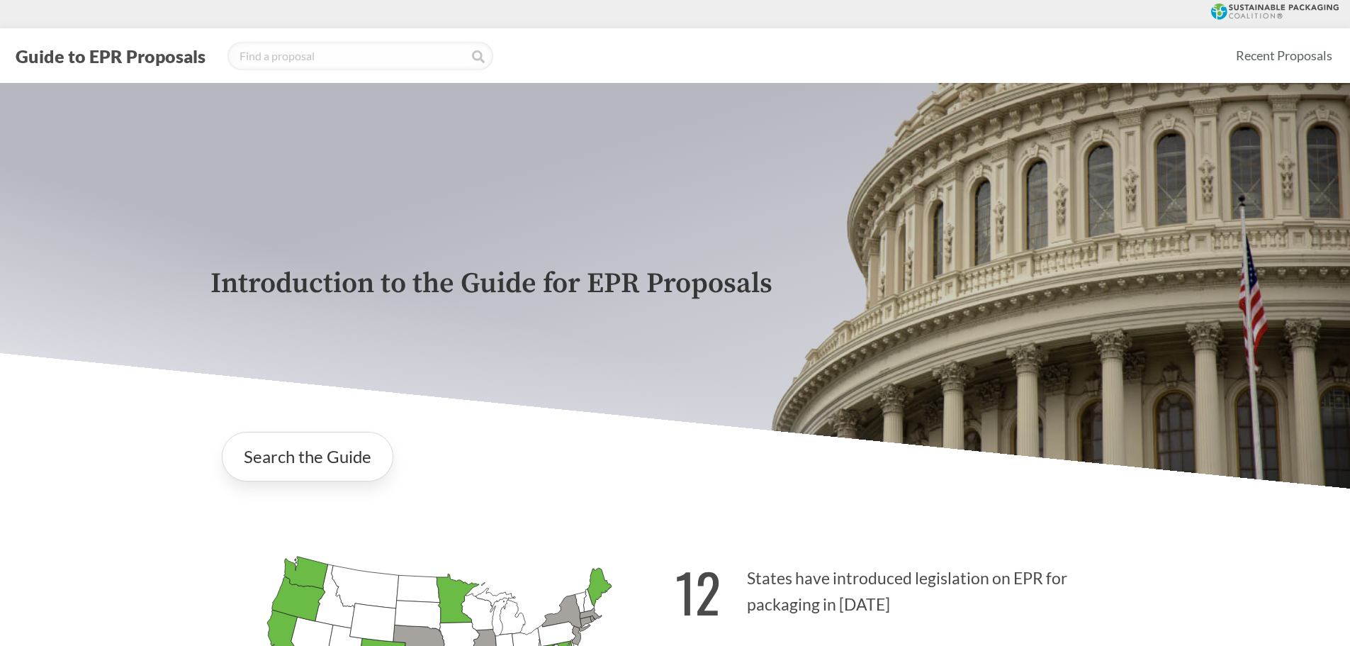
scroll to position [819, 0]
